Goal: Browse casually

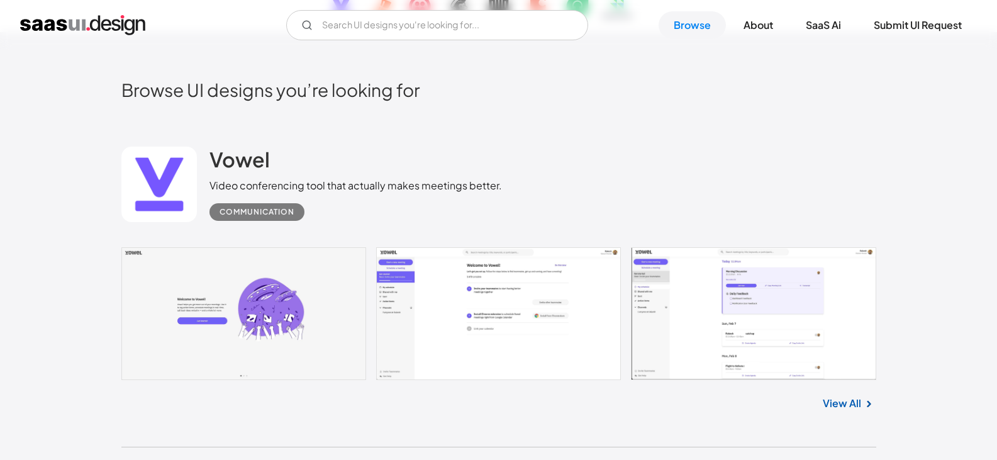
scroll to position [251, 0]
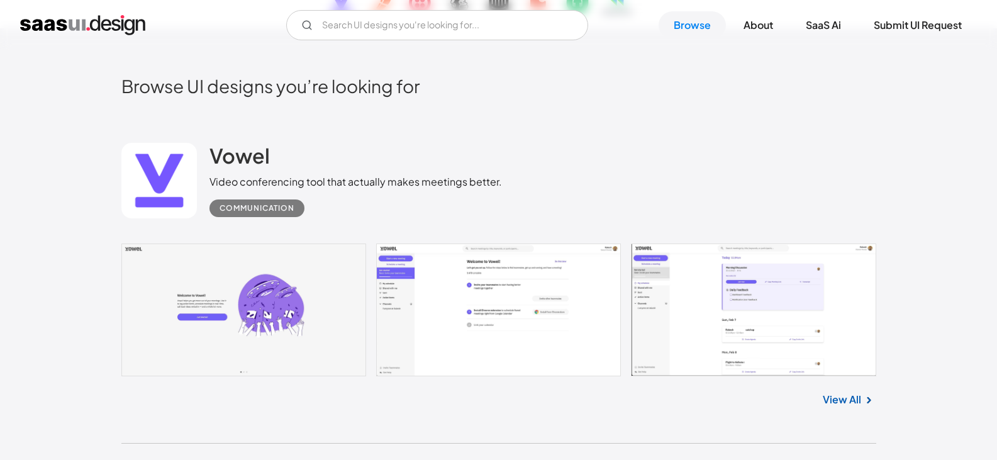
click at [493, 323] on link at bounding box center [498, 309] width 754 height 133
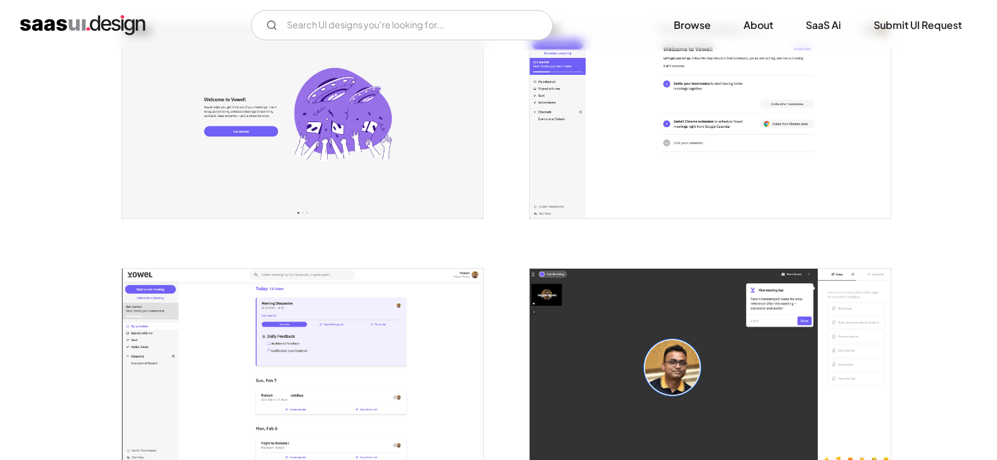
scroll to position [63, 0]
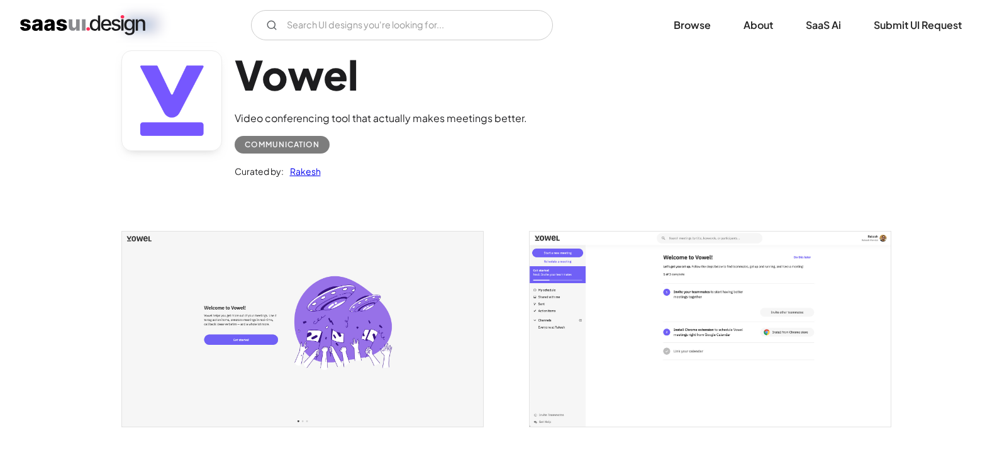
click at [746, 280] on img "open lightbox" at bounding box center [709, 328] width 361 height 194
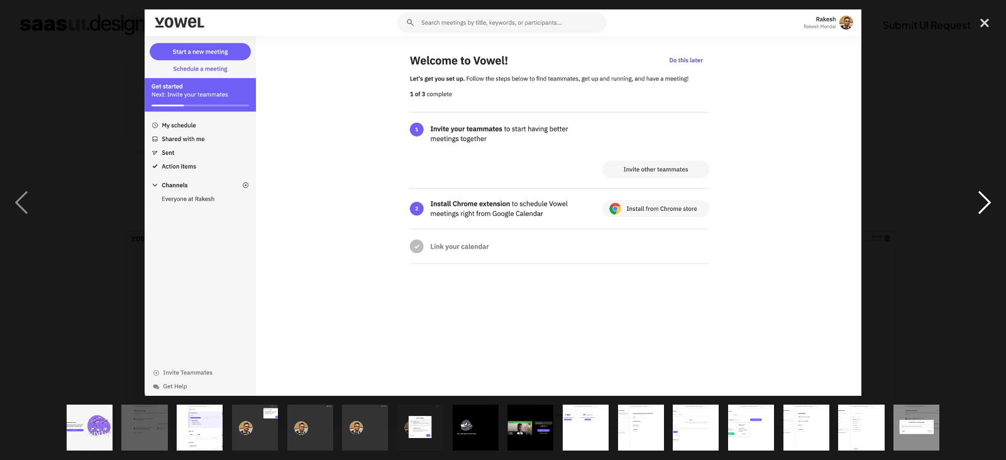
drag, startPoint x: 1005, startPoint y: 107, endPoint x: 998, endPoint y: 106, distance: 6.9
click at [996, 106] on div "next image" at bounding box center [984, 202] width 43 height 386
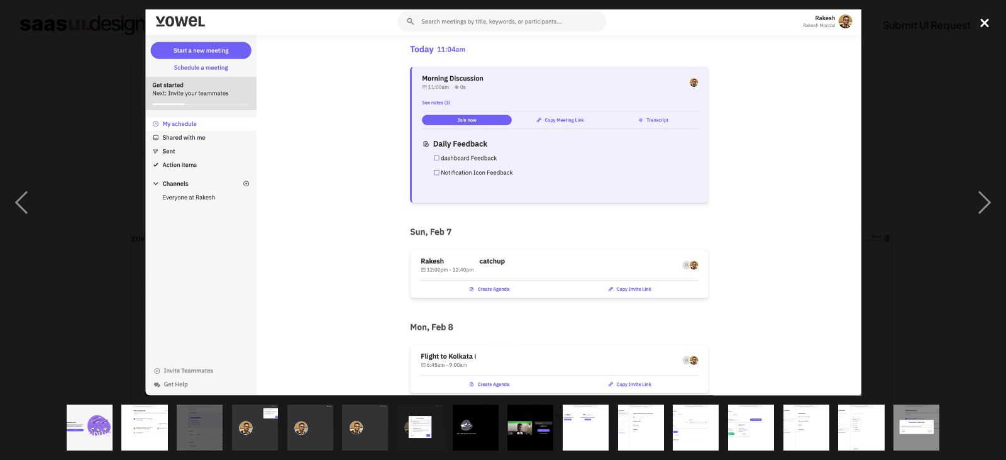
click at [991, 24] on div "close lightbox" at bounding box center [984, 23] width 43 height 28
